Goal: Task Accomplishment & Management: Use online tool/utility

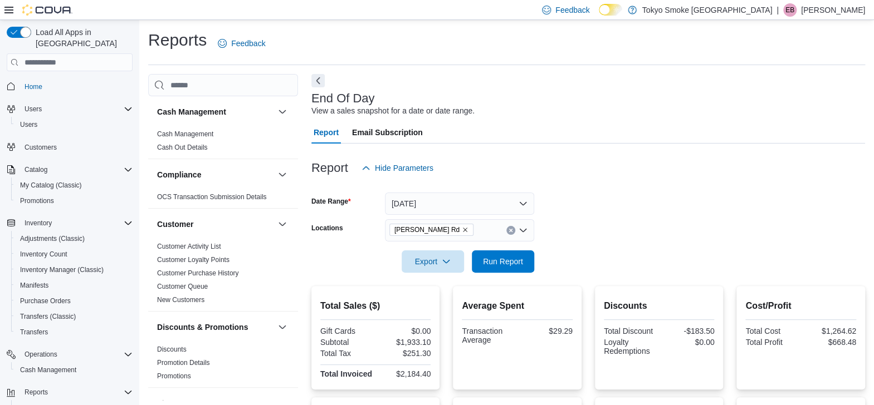
scroll to position [694, 0]
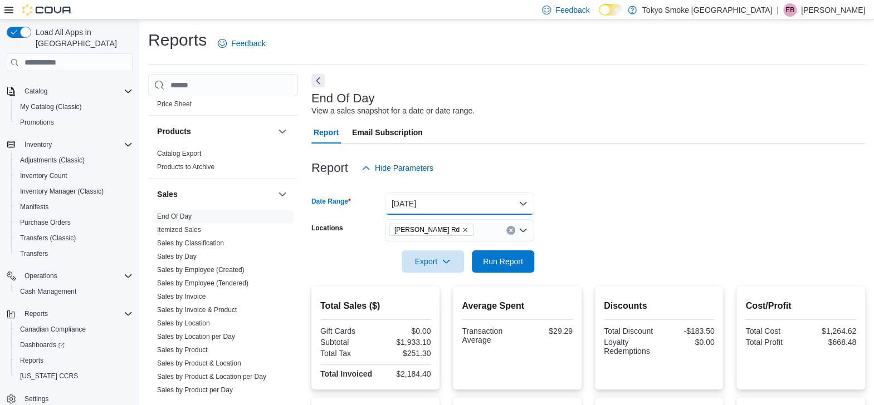
click at [469, 195] on button "[DATE]" at bounding box center [459, 204] width 149 height 22
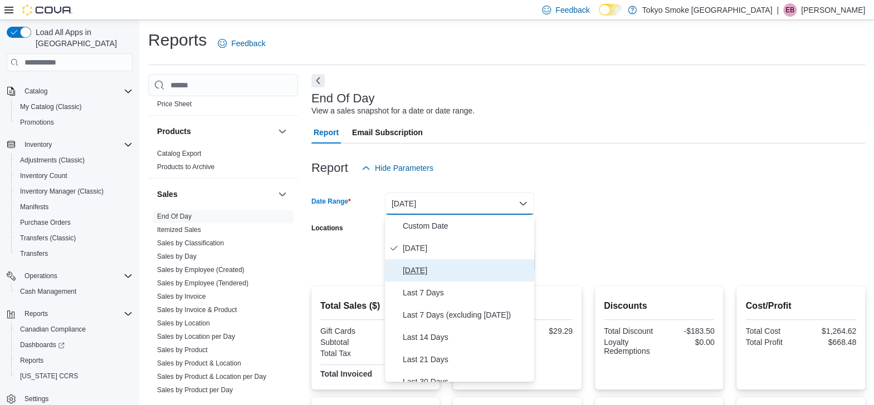
click at [417, 266] on span "[DATE]" at bounding box center [466, 270] width 127 height 13
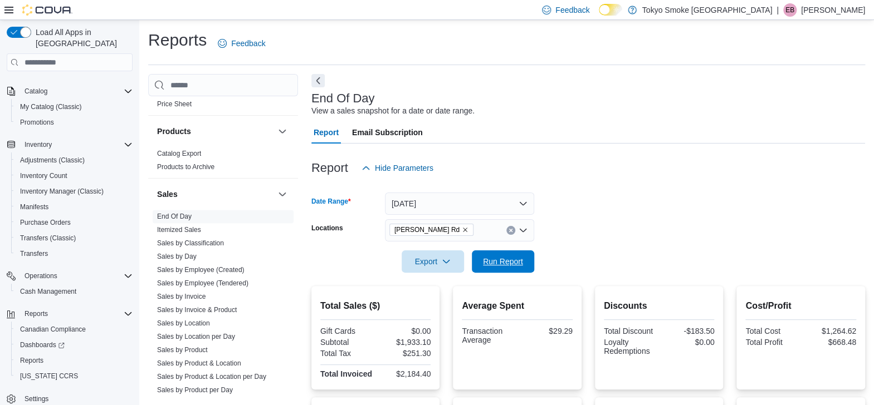
click at [504, 261] on span "Run Report" at bounding box center [503, 261] width 40 height 11
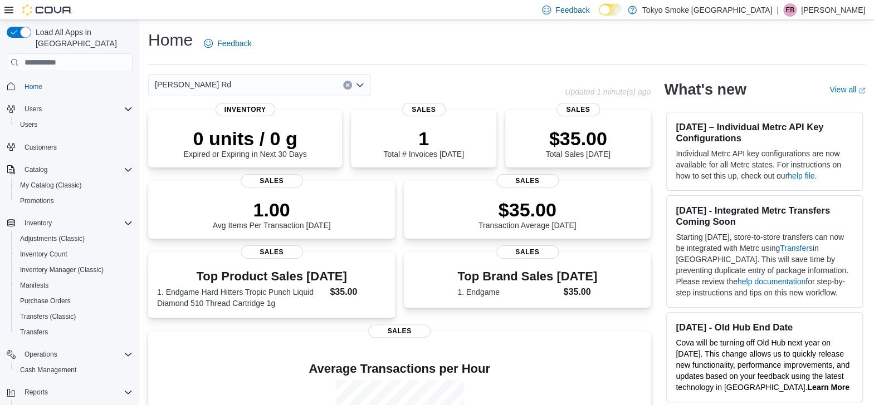
scroll to position [79, 0]
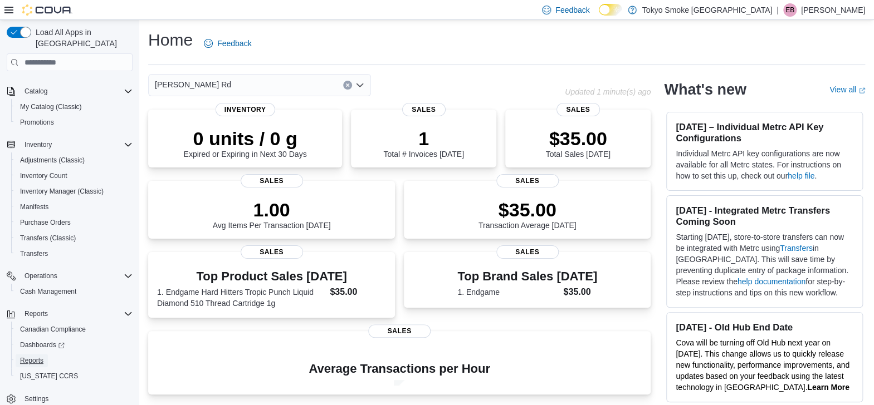
click at [24, 356] on span "Reports" at bounding box center [31, 360] width 23 height 9
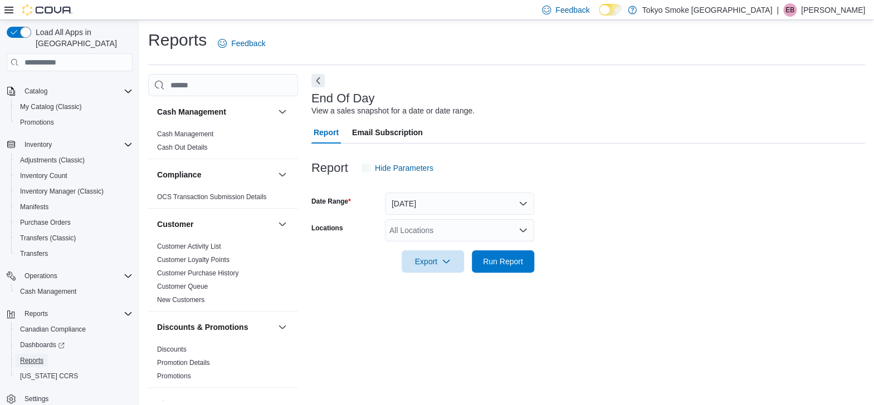
scroll to position [4, 0]
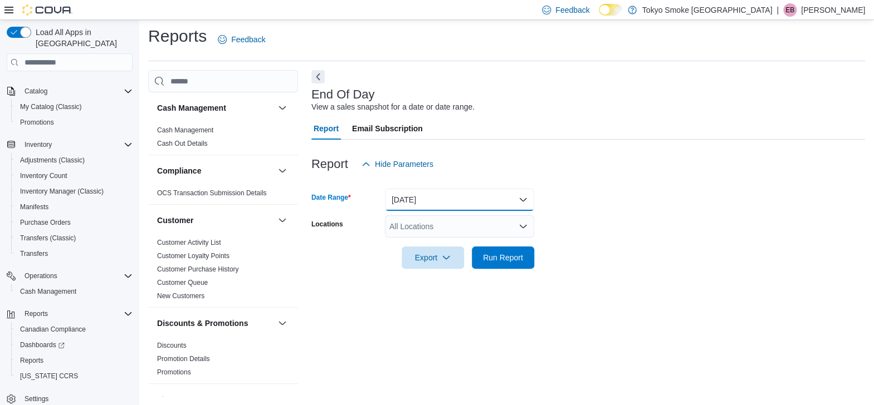
click at [443, 201] on button "[DATE]" at bounding box center [459, 200] width 149 height 22
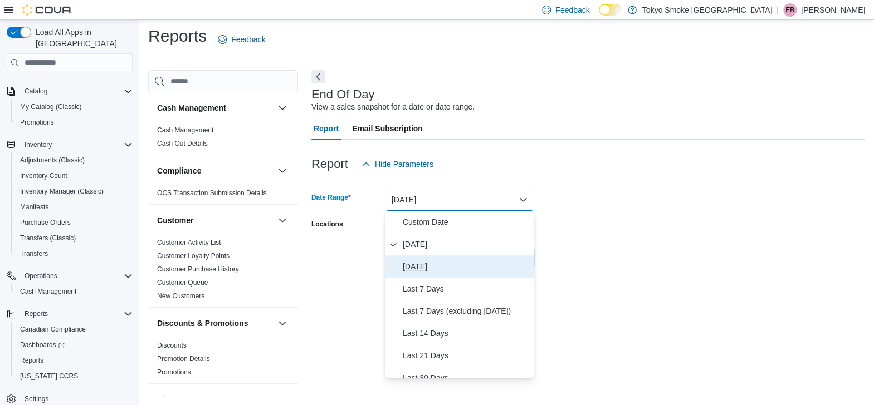
click at [418, 265] on span "[DATE]" at bounding box center [466, 266] width 127 height 13
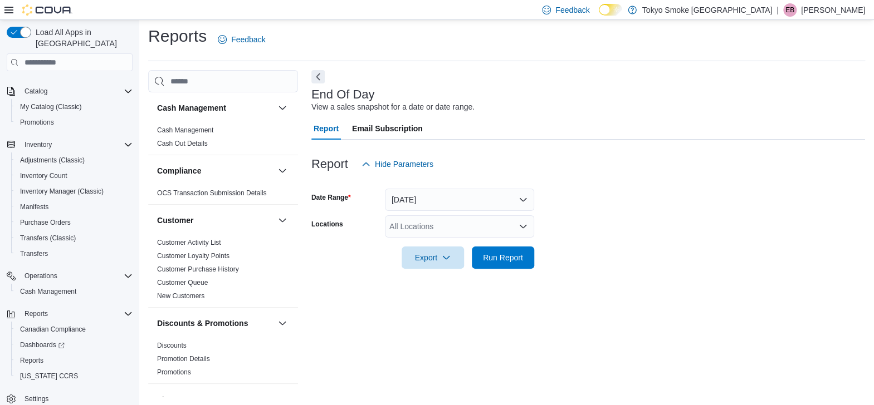
click at [351, 260] on div "Export Run Report" at bounding box center [422, 258] width 223 height 22
click at [426, 224] on div "All Locations" at bounding box center [459, 227] width 149 height 22
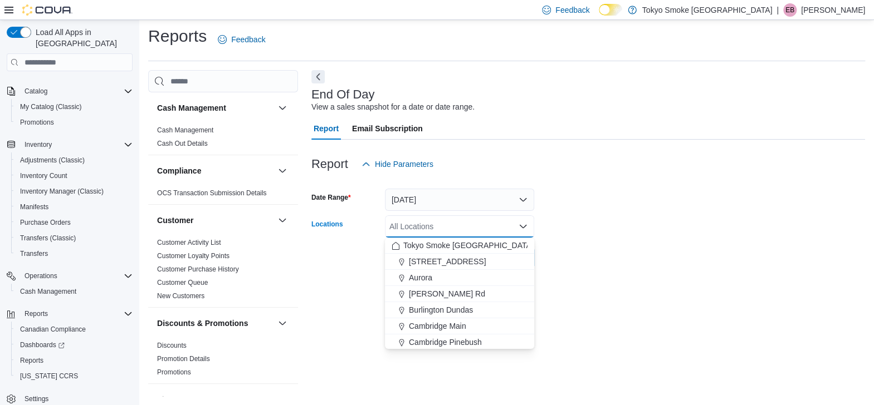
click at [422, 290] on span "[PERSON_NAME] Rd" at bounding box center [447, 293] width 76 height 11
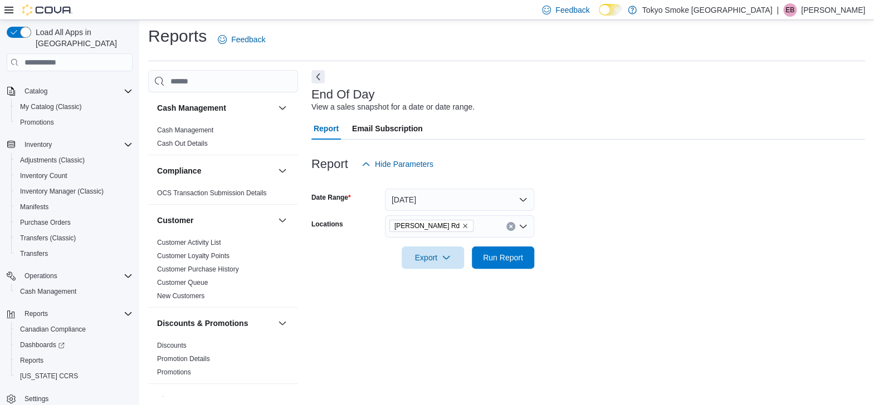
click at [319, 273] on div at bounding box center [588, 275] width 554 height 13
click at [507, 261] on span "Run Report" at bounding box center [503, 257] width 40 height 11
